Goal: Navigation & Orientation: Understand site structure

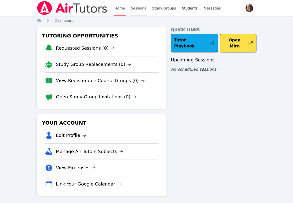
click at [139, 6] on link "Sessions" at bounding box center [138, 8] width 17 height 16
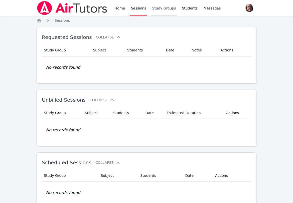
click at [159, 10] on link "Study Groups" at bounding box center [164, 8] width 26 height 16
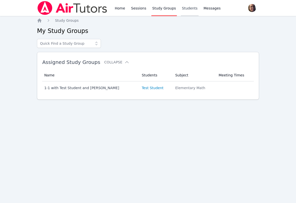
click at [181, 11] on link "Students" at bounding box center [190, 8] width 18 height 16
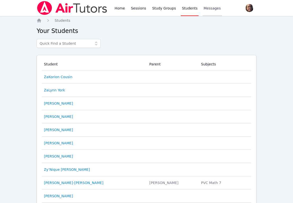
click at [204, 12] on link "Messages" at bounding box center [211, 8] width 19 height 16
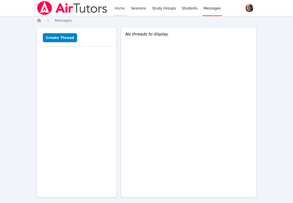
click at [120, 9] on link "Home" at bounding box center [120, 8] width 12 height 16
